Goal: Task Accomplishment & Management: Manage account settings

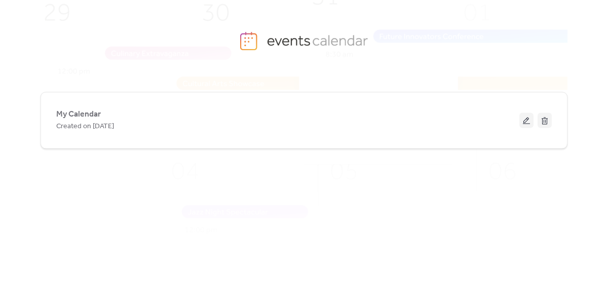
scroll to position [22, 0]
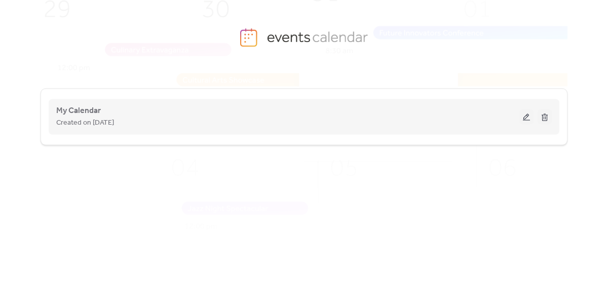
click at [82, 118] on span "Created on [DATE]" at bounding box center [85, 123] width 58 height 12
click at [91, 112] on span "My Calendar" at bounding box center [78, 111] width 45 height 12
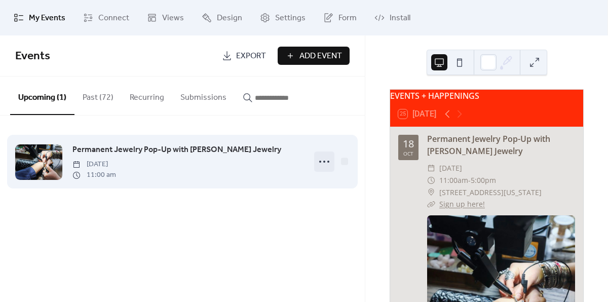
click at [321, 165] on icon at bounding box center [324, 161] width 16 height 16
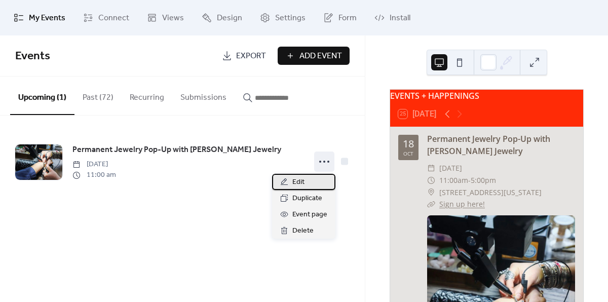
click at [299, 182] on span "Edit" at bounding box center [298, 182] width 12 height 12
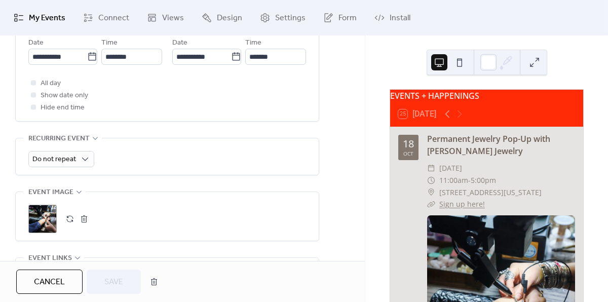
scroll to position [491, 0]
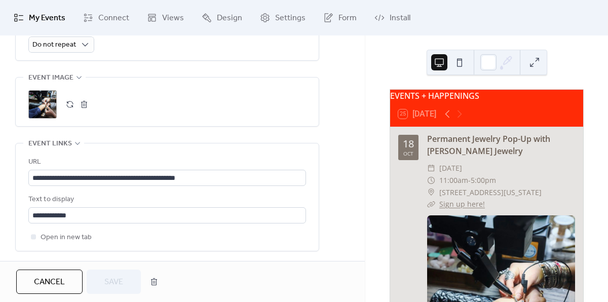
click at [69, 105] on button "button" at bounding box center [70, 104] width 14 height 14
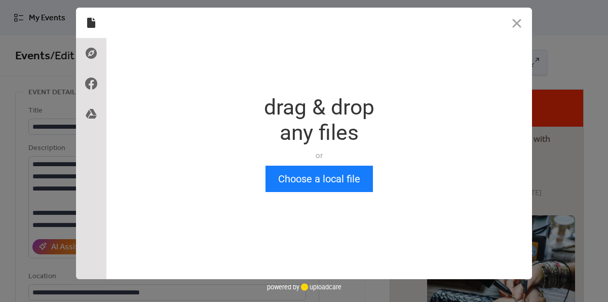
scroll to position [0, 0]
click at [303, 181] on button "Choose a local file" at bounding box center [318, 179] width 107 height 26
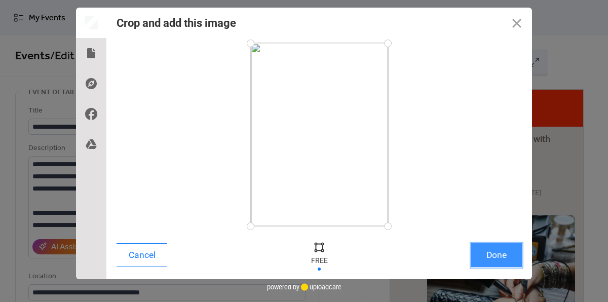
click at [500, 258] on button "Done" at bounding box center [496, 255] width 51 height 24
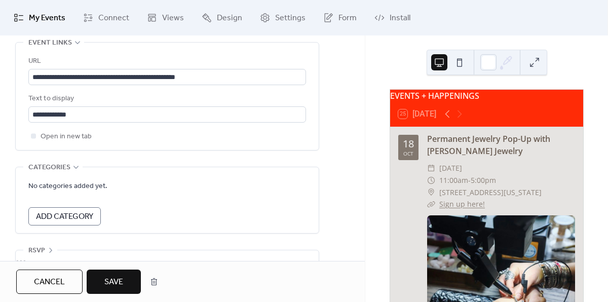
scroll to position [615, 0]
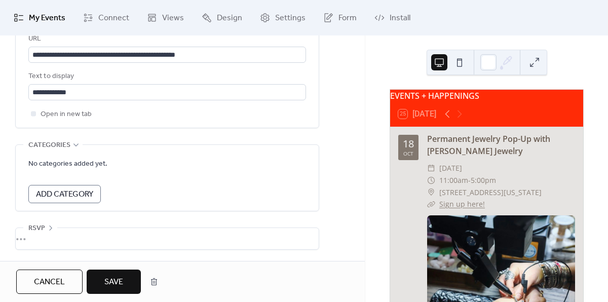
click at [75, 193] on span "Add Category" at bounding box center [64, 194] width 57 height 12
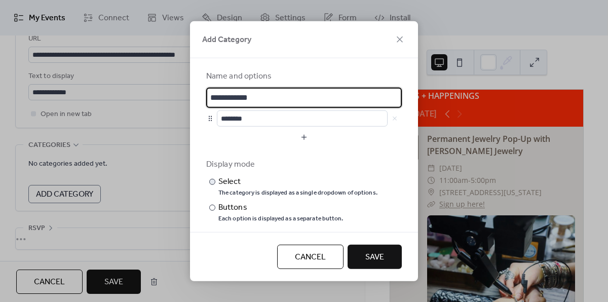
scroll to position [14, 0]
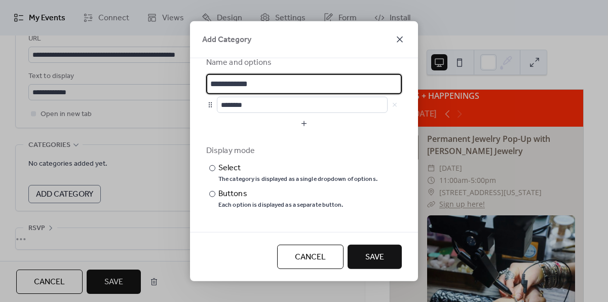
click at [398, 42] on icon at bounding box center [400, 39] width 12 height 12
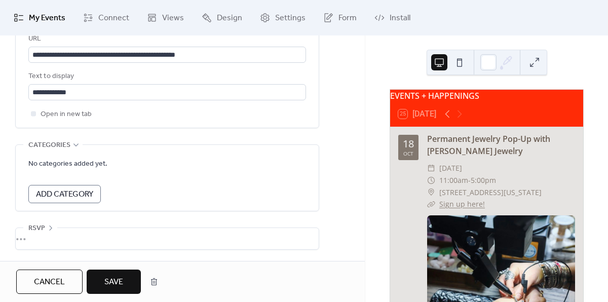
click at [117, 281] on span "Save" at bounding box center [113, 282] width 19 height 12
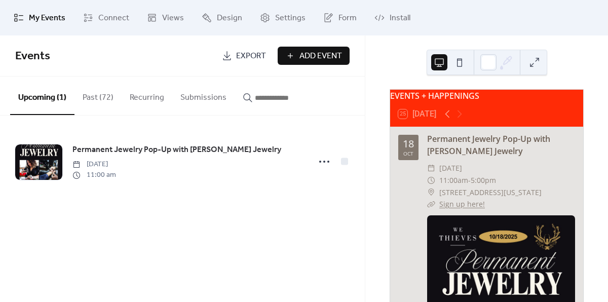
click at [131, 231] on div "Events Export Add Event Upcoming (1) Past (72) Recurring Submissions Permanent …" at bounding box center [182, 168] width 365 height 266
